Goal: Navigation & Orientation: Find specific page/section

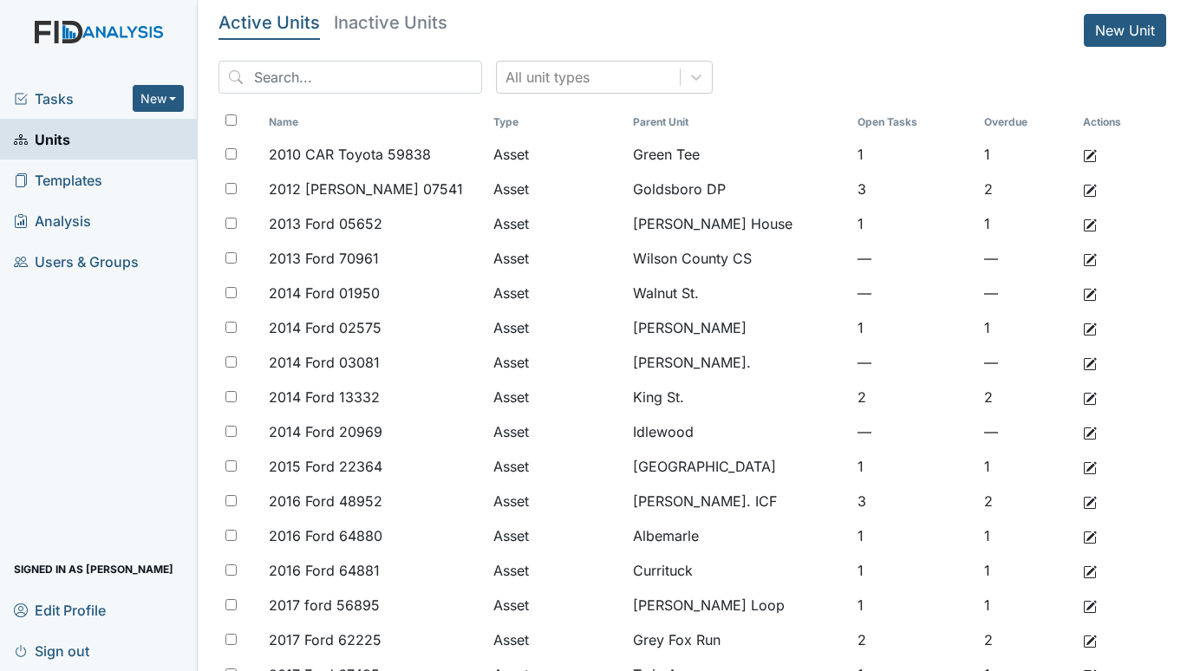
click at [43, 88] on span "Tasks" at bounding box center [73, 98] width 119 height 21
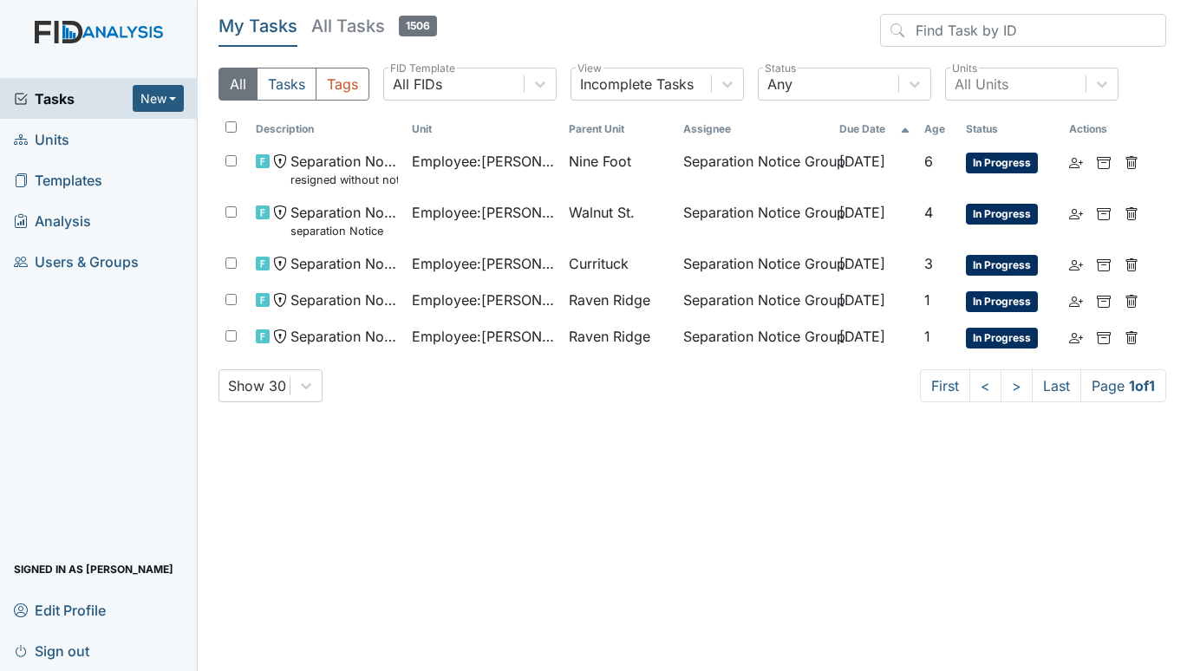
click at [637, 493] on main "My Tasks All Tasks 1506 All Tasks Tags All FIDs FID Template Incomplete Tasks V…" at bounding box center [692, 335] width 989 height 671
click at [46, 133] on span "Units" at bounding box center [41, 139] width 55 height 27
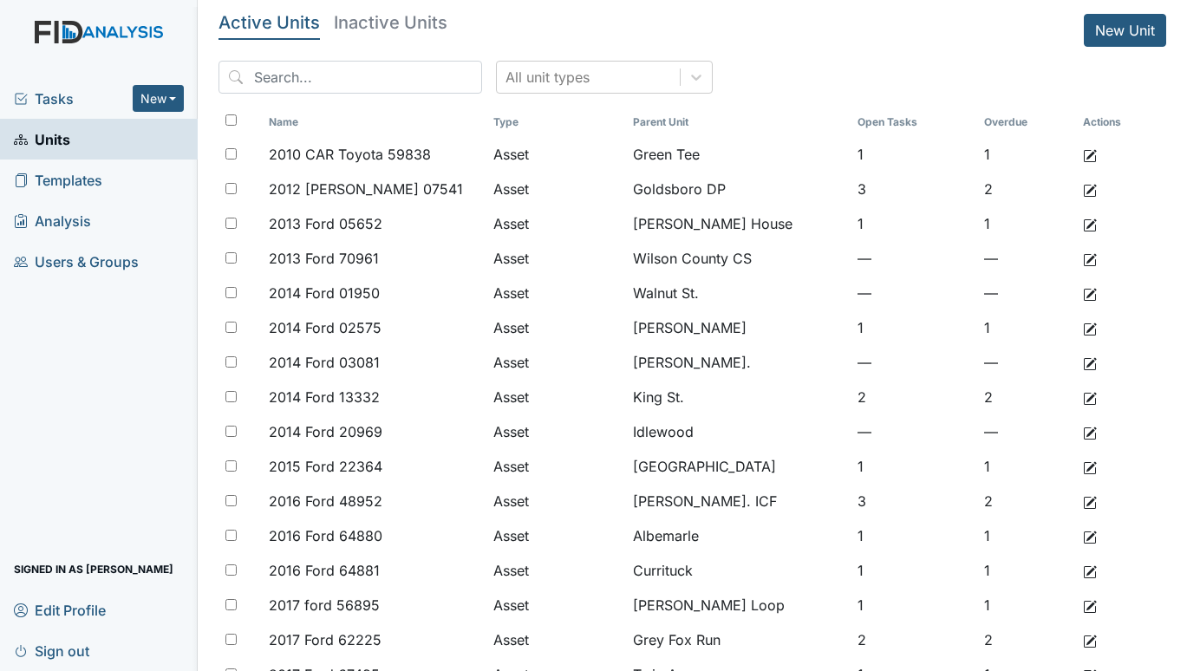
click at [47, 97] on span "Tasks" at bounding box center [73, 98] width 119 height 21
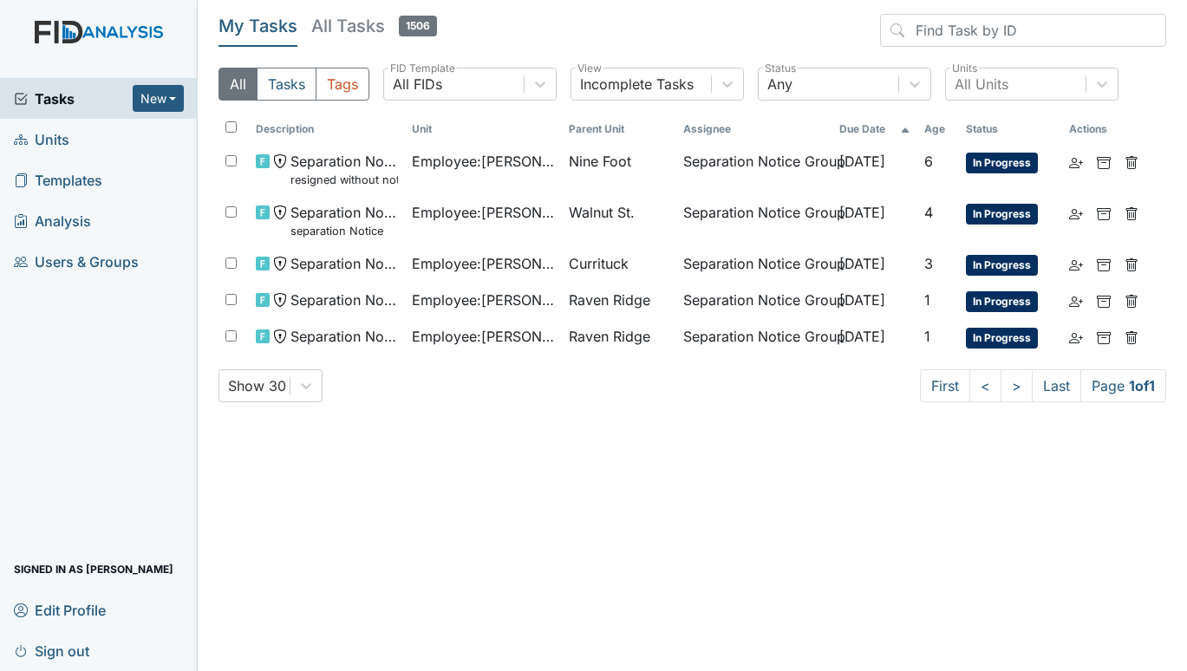
click at [44, 141] on span "Units" at bounding box center [41, 139] width 55 height 27
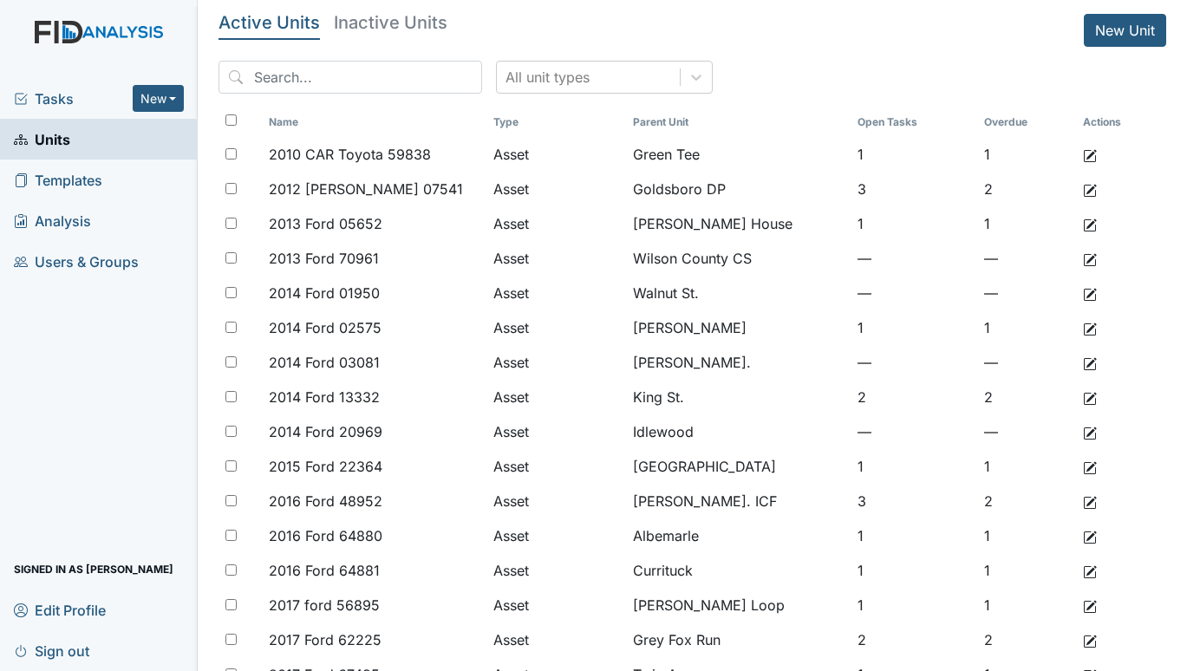
click at [56, 94] on span "Tasks" at bounding box center [73, 98] width 119 height 21
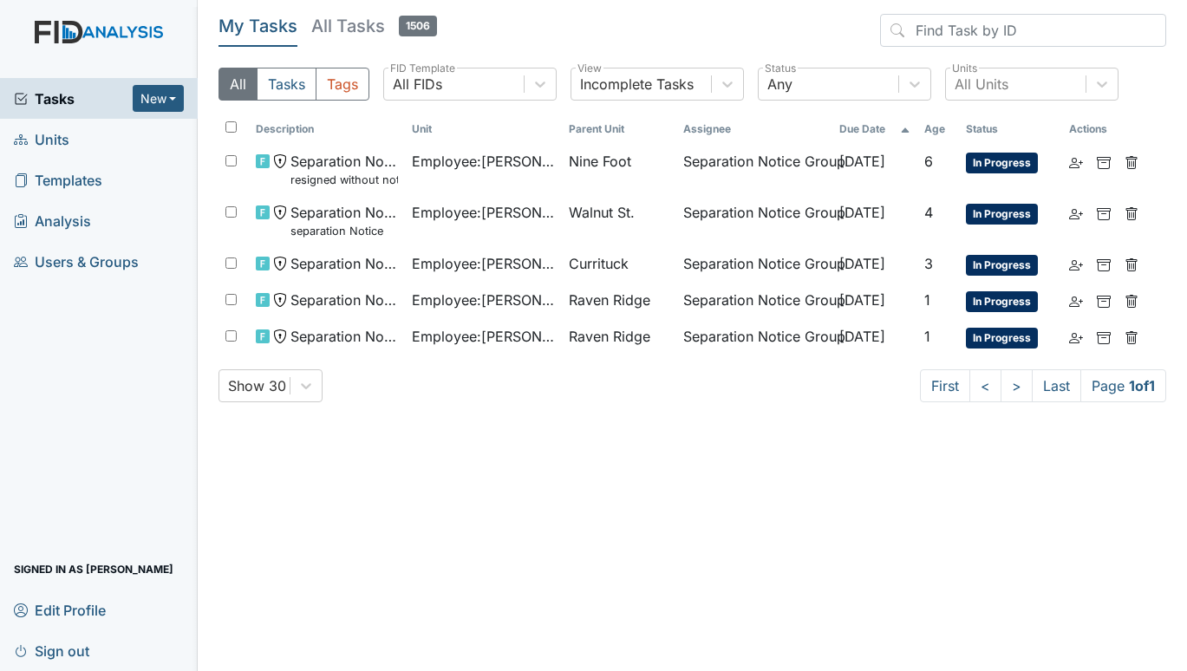
click at [49, 128] on span "Units" at bounding box center [41, 139] width 55 height 27
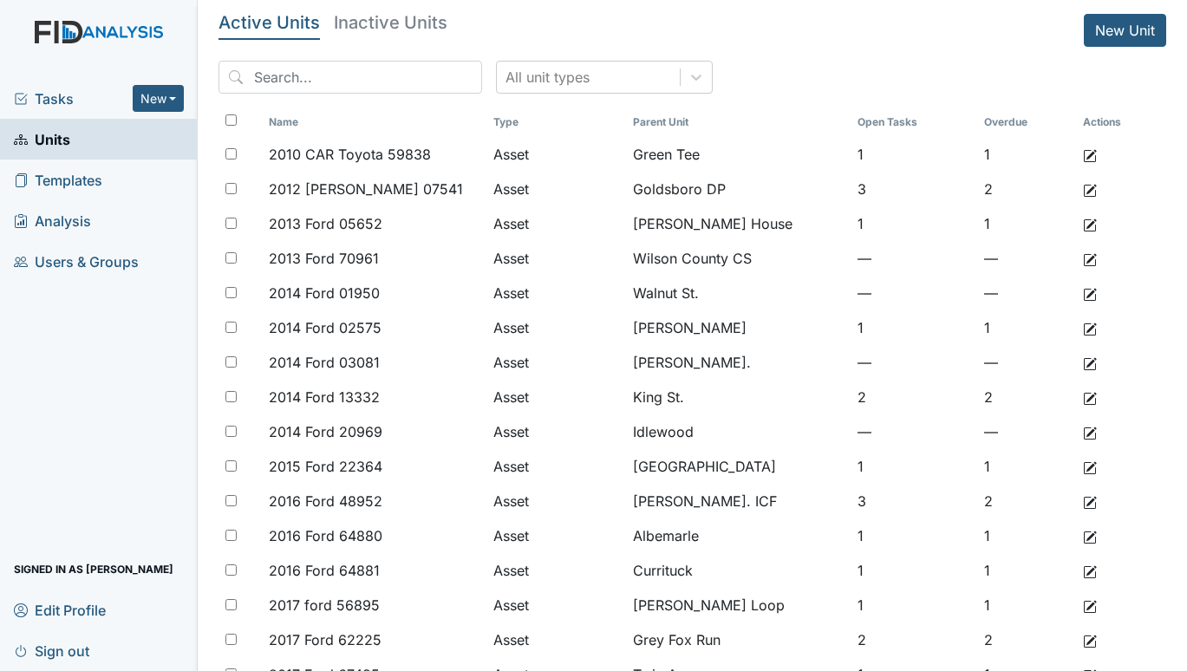
click at [44, 98] on span "Tasks" at bounding box center [73, 98] width 119 height 21
